Goal: Find specific page/section: Find specific page/section

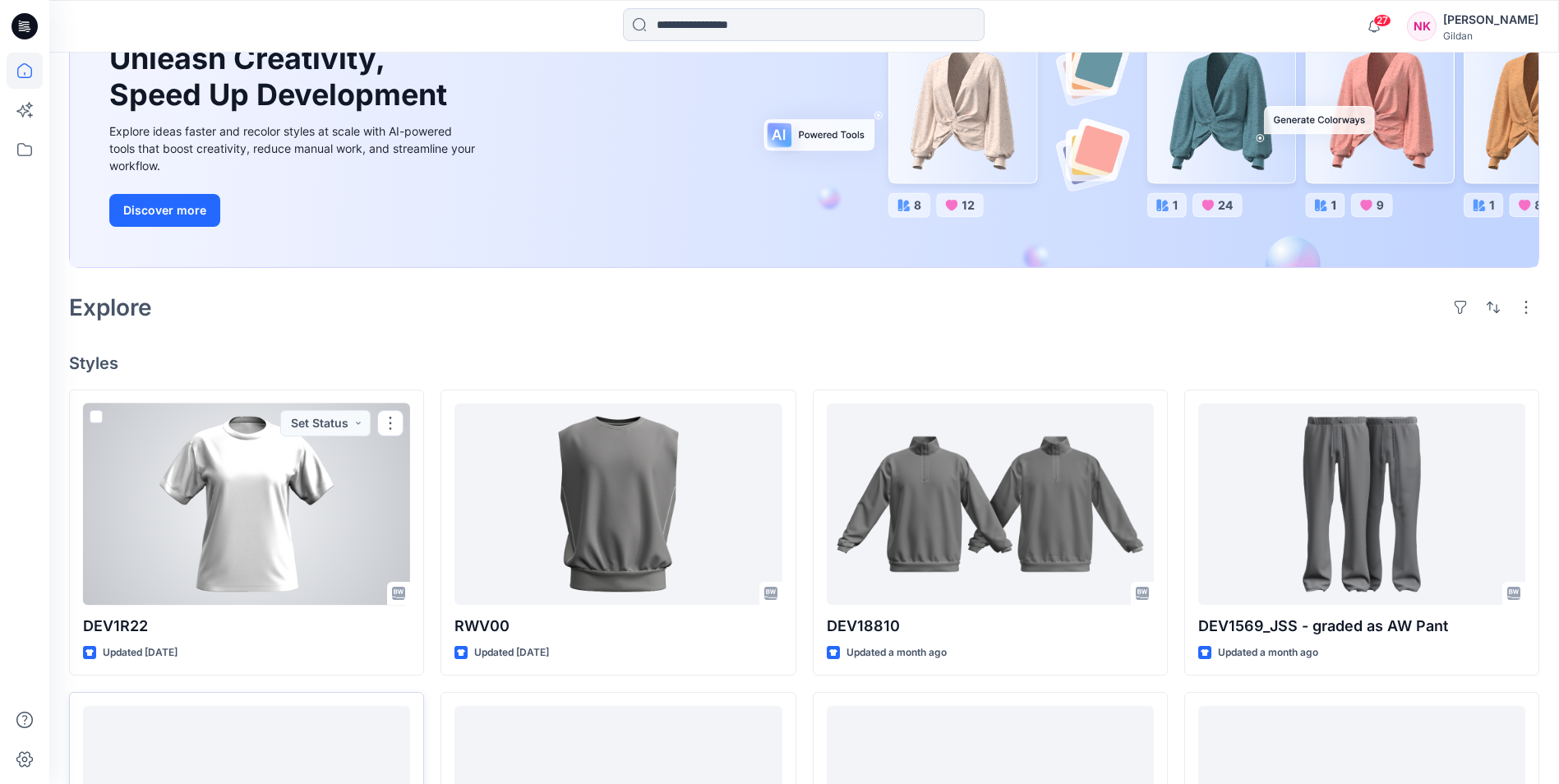
scroll to position [411, 0]
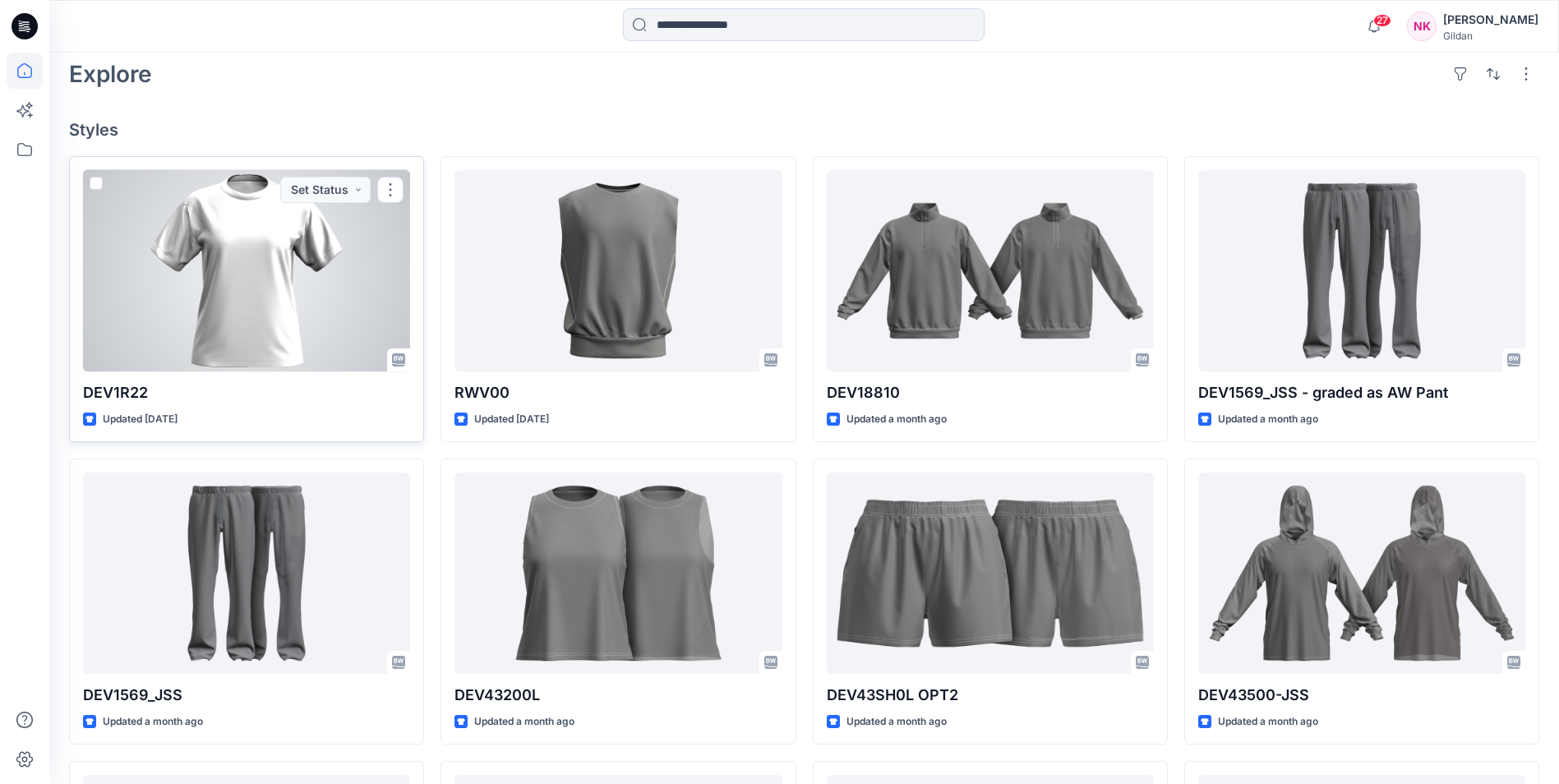
click at [252, 309] on div at bounding box center [246, 271] width 327 height 201
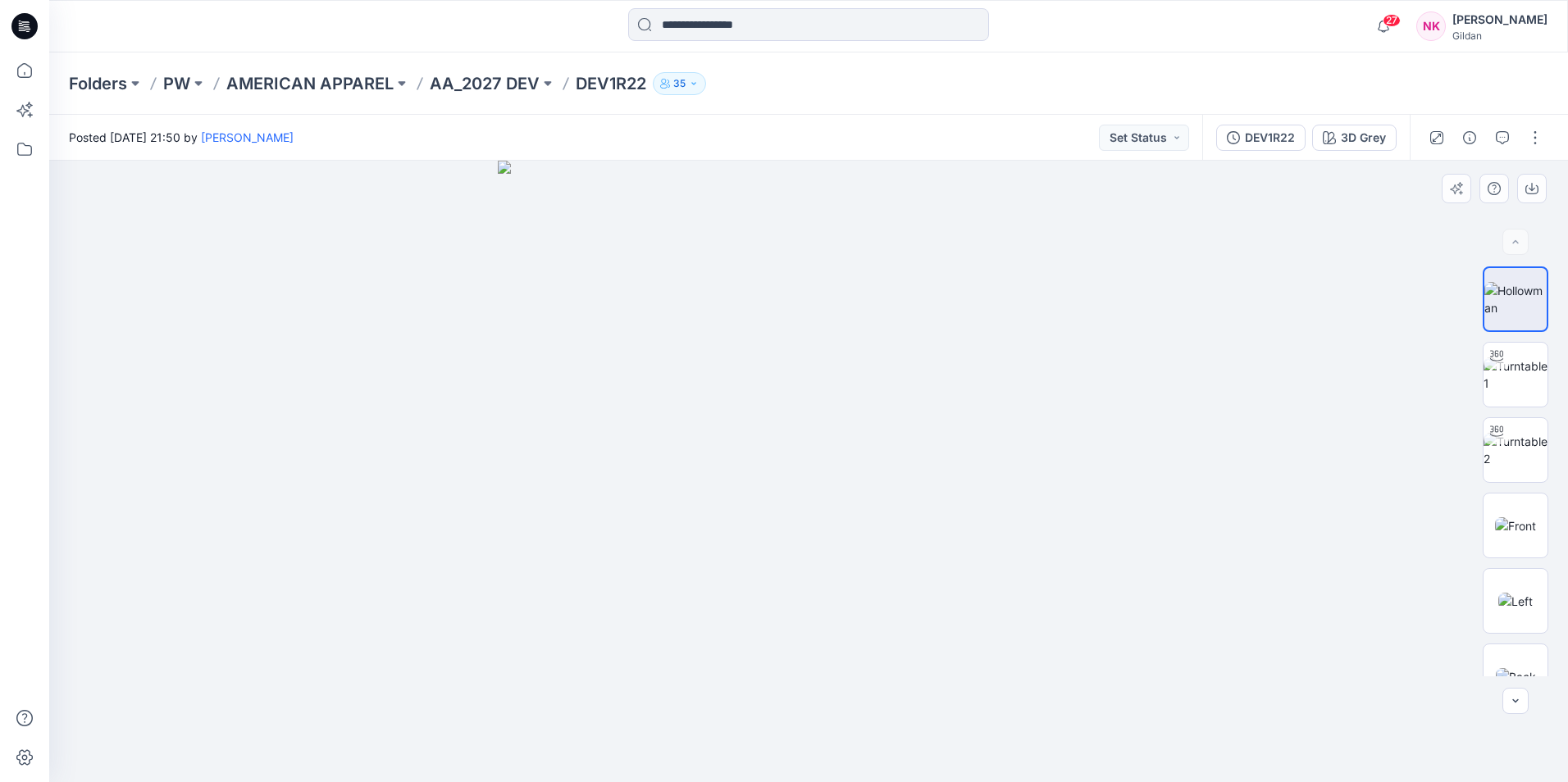
click at [379, 327] on div at bounding box center [808, 471] width 1519 height 622
click at [1109, 19] on div at bounding box center [808, 27] width 759 height 36
drag, startPoint x: 1260, startPoint y: 59, endPoint x: 1256, endPoint y: 122, distance: 63.1
click at [1259, 59] on div "Folders PW AMERICAN APPAREL AA_2027 DEV DEV1R22 35" at bounding box center [808, 84] width 1519 height 62
click at [1399, 25] on icon "button" at bounding box center [1383, 26] width 31 height 33
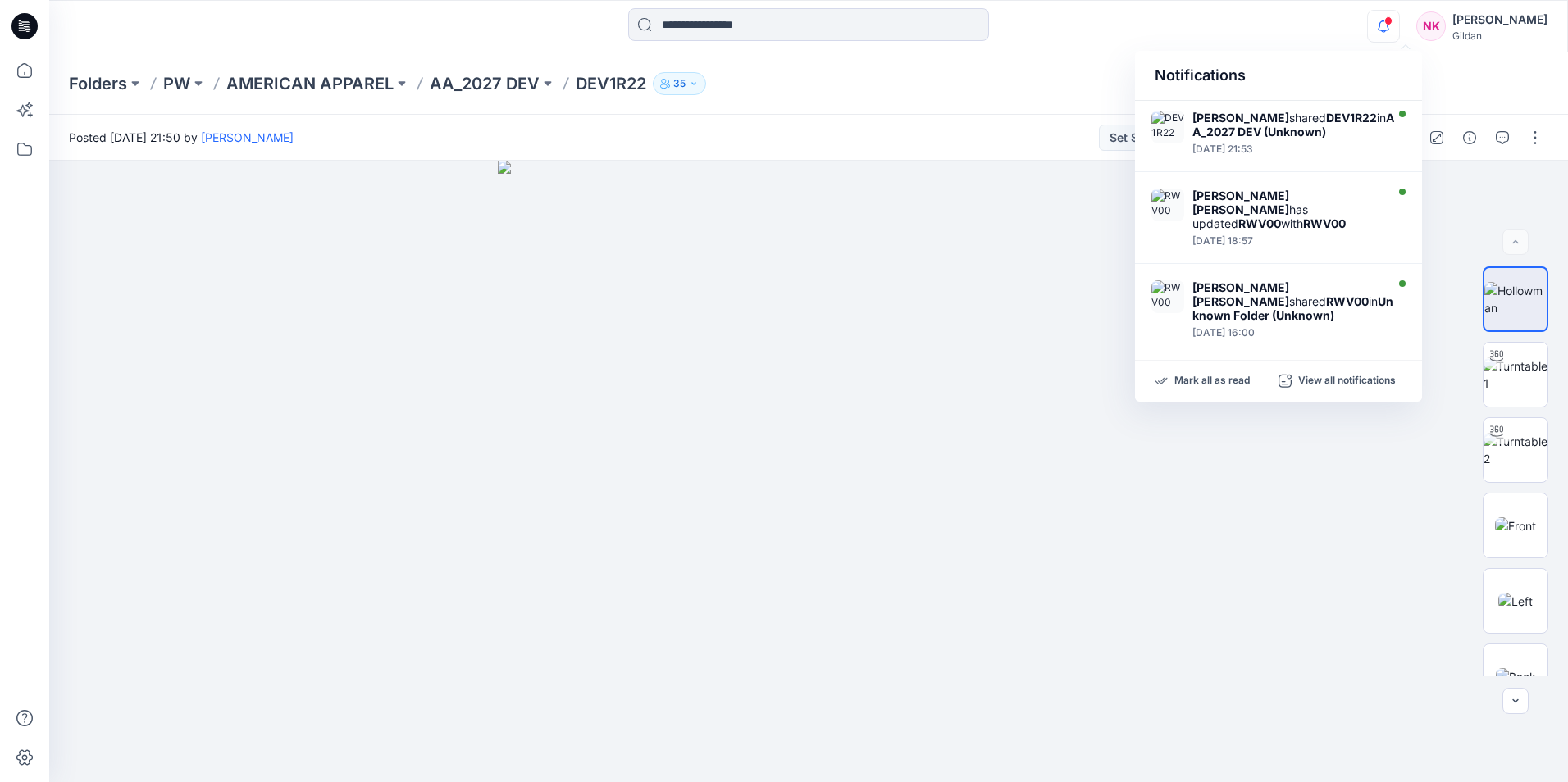
click at [1003, 62] on div "Folders PW AMERICAN APPAREL AA_2027 DEV DEV1R22 35" at bounding box center [808, 84] width 1519 height 62
